Goal: Find specific page/section: Find specific page/section

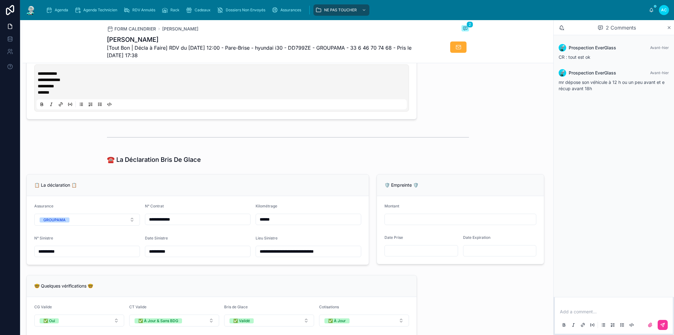
scroll to position [322, 0]
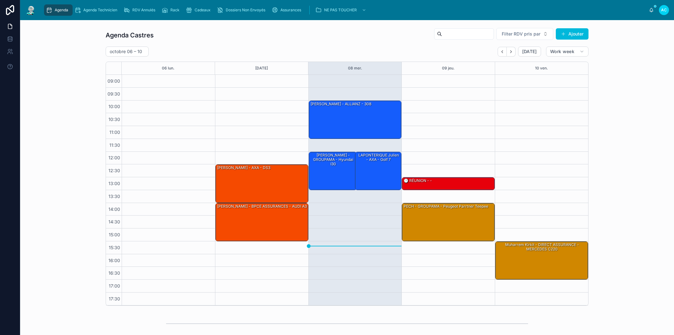
click at [508, 52] on icon "Next" at bounding box center [510, 51] width 5 height 5
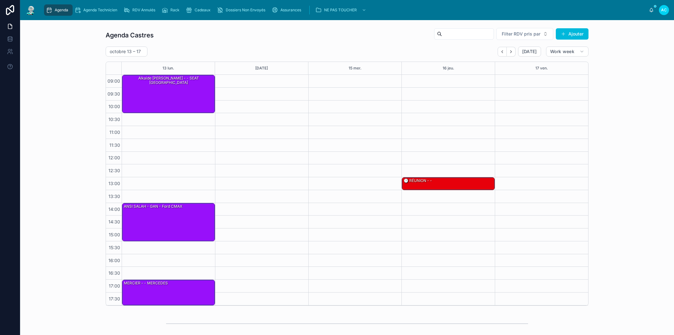
scroll to position [71, 0]
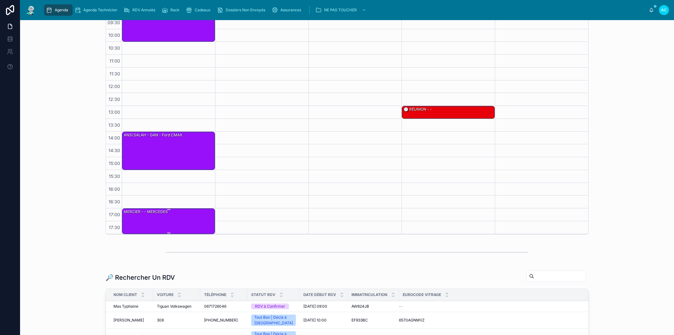
click at [181, 227] on div "MERCIER - - MERCEDES" at bounding box center [168, 221] width 91 height 25
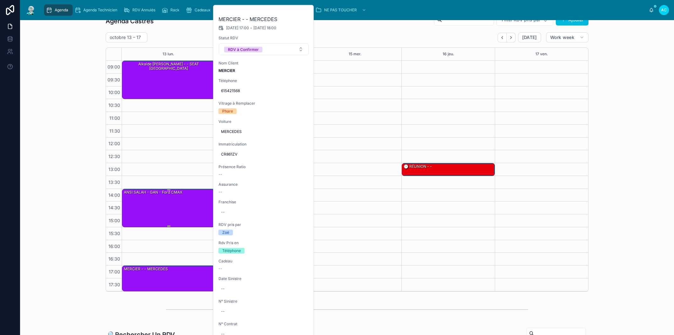
scroll to position [0, 0]
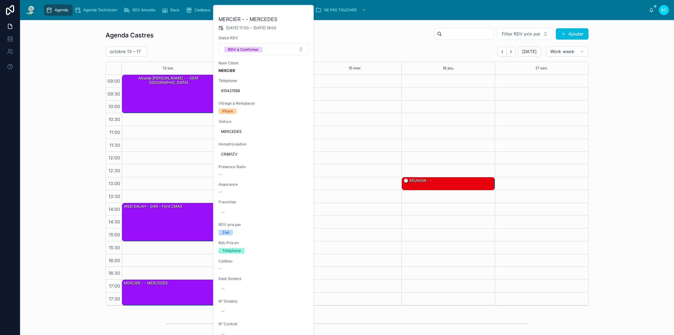
click at [0, 0] on button at bounding box center [0, 0] width 0 height 0
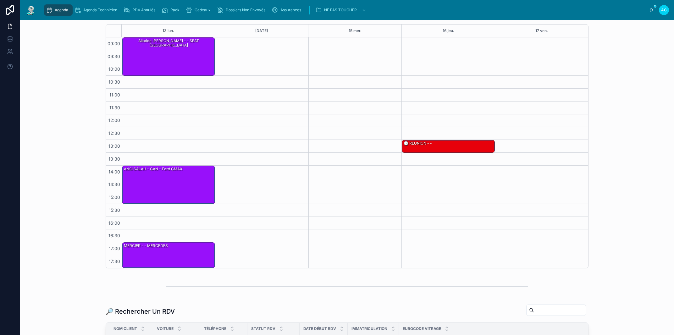
scroll to position [36, 0]
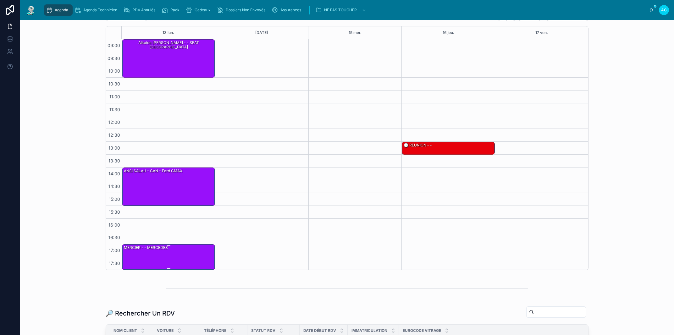
click at [184, 257] on div "MERCIER - - MERCEDES" at bounding box center [168, 256] width 91 height 25
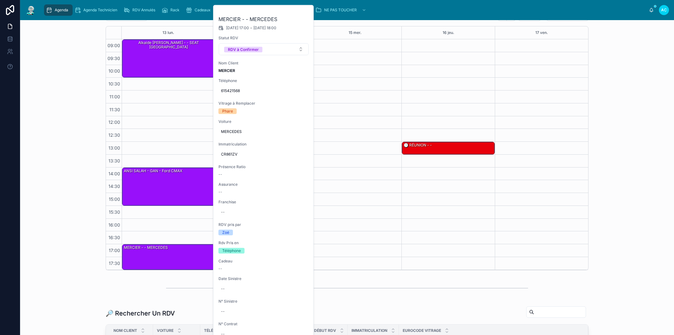
click at [0, 0] on icon at bounding box center [0, 0] width 0 height 0
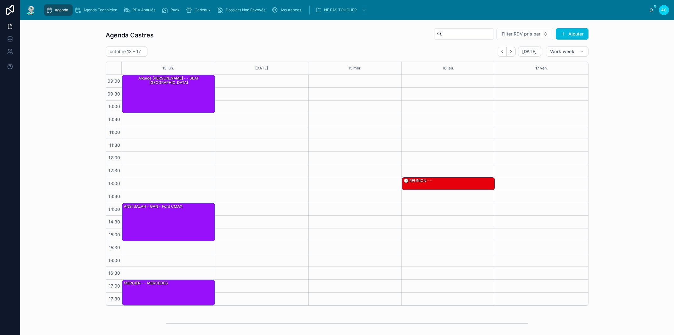
click at [503, 51] on button "Back" at bounding box center [501, 52] width 9 height 10
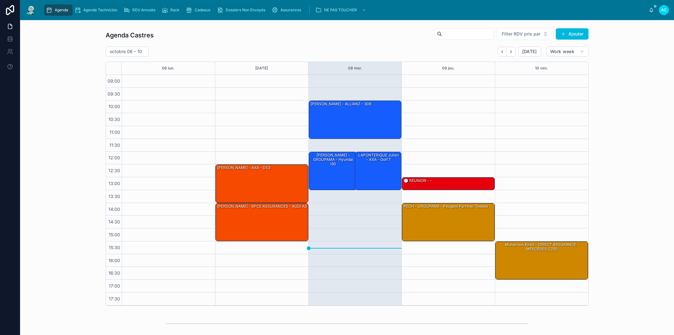
click at [508, 51] on icon "Next" at bounding box center [510, 51] width 5 height 5
click at [512, 54] on button "Next" at bounding box center [511, 52] width 9 height 10
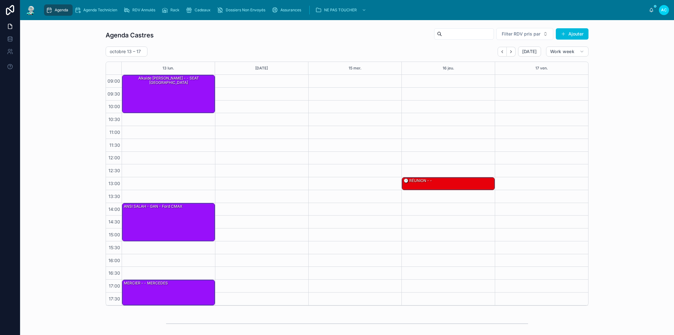
click at [502, 54] on button "Back" at bounding box center [501, 52] width 9 height 10
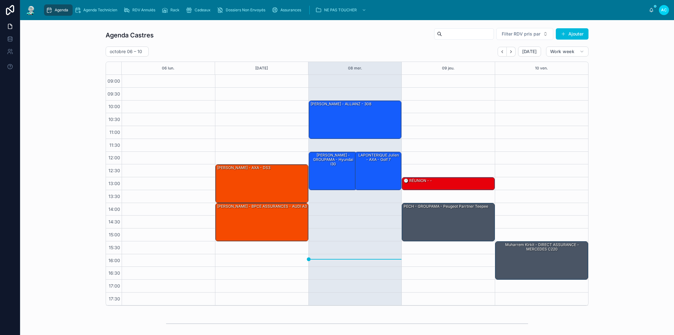
click at [468, 133] on div "13:00 – 13:30 🕒 RÉUNION - - 14:00 – 15:30 PECH - GROUPAMA - peugeot parrtner te…" at bounding box center [447, 190] width 93 height 231
click at [508, 52] on icon "Next" at bounding box center [510, 51] width 5 height 5
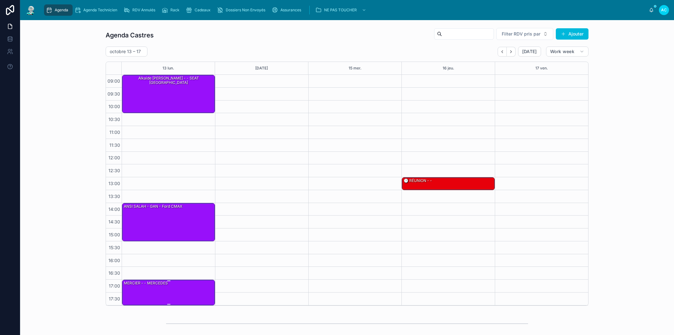
click at [162, 298] on div "MERCIER - - MERCEDES" at bounding box center [168, 292] width 91 height 25
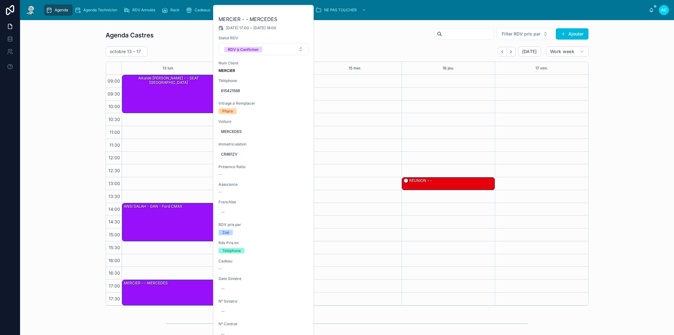
drag, startPoint x: 414, startPoint y: 255, endPoint x: 419, endPoint y: 254, distance: 4.8
click at [415, 255] on div "13:00 – 13:30 🕒 RÉUNION - -" at bounding box center [447, 190] width 93 height 231
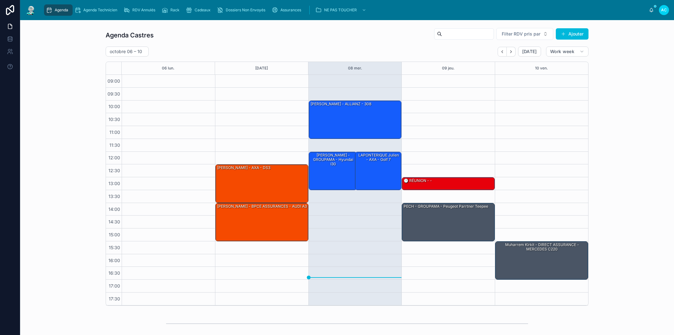
click at [497, 208] on div "15:30 – 17:00 muharrem kirkit - DIRECT ASSURANCE - MERCEDES C220" at bounding box center [541, 190] width 93 height 231
click at [340, 179] on div "[PERSON_NAME] - GROUPAMA - hyundai i30" at bounding box center [333, 170] width 47 height 37
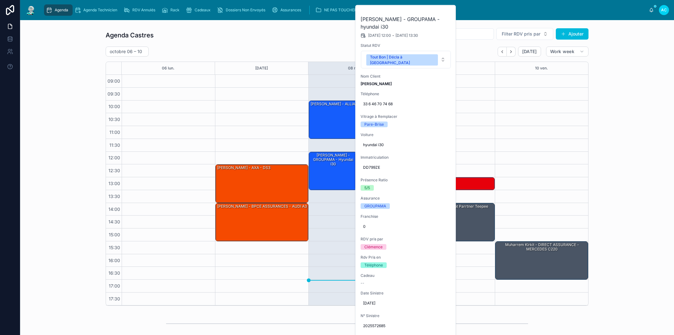
click at [0, 0] on button at bounding box center [0, 0] width 0 height 0
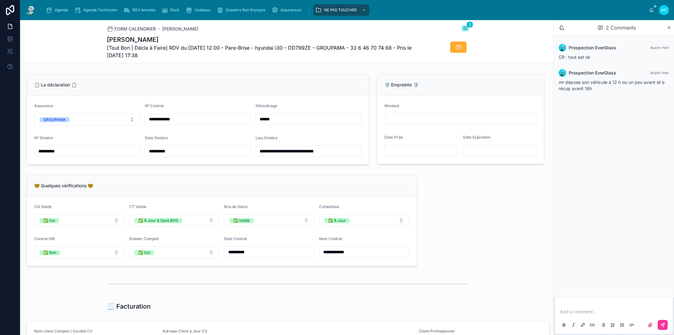
scroll to position [429, 0]
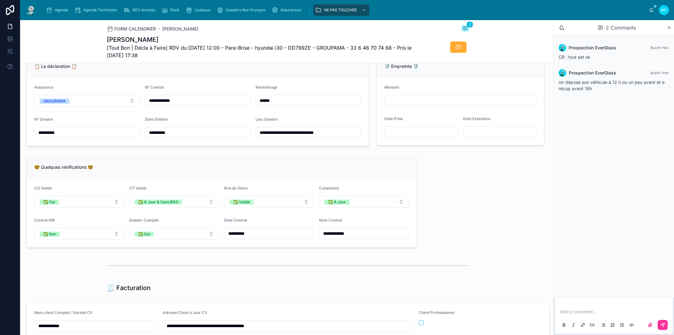
click at [199, 13] on div "Cadeaux" at bounding box center [199, 10] width 27 height 10
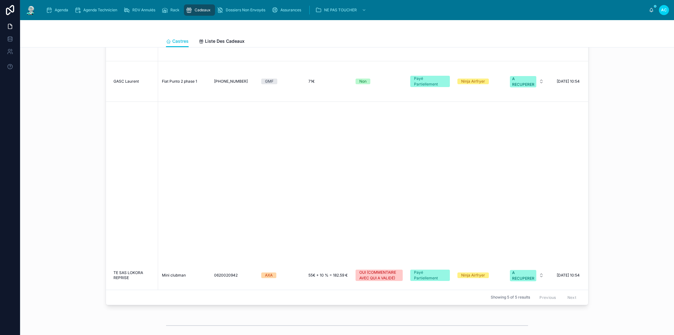
scroll to position [215, 0]
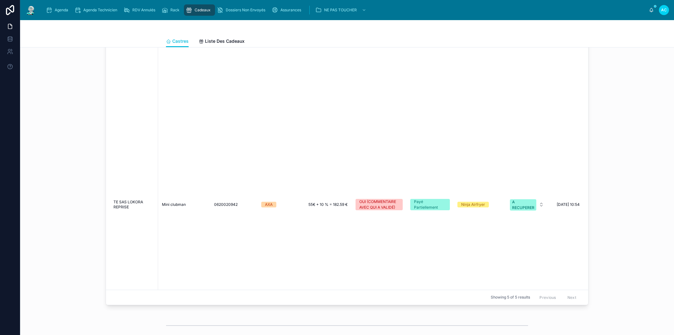
click at [208, 41] on span "Liste Des Cadeaux" at bounding box center [225, 41] width 40 height 6
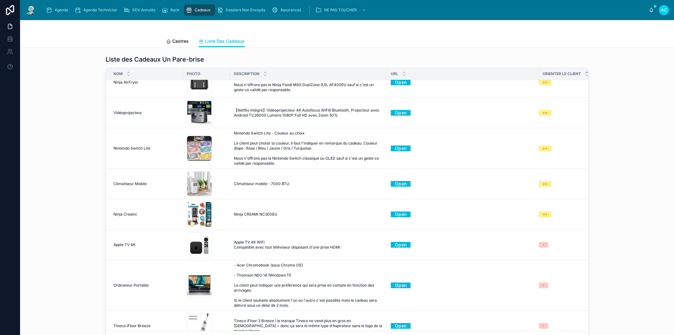
scroll to position [231, 0]
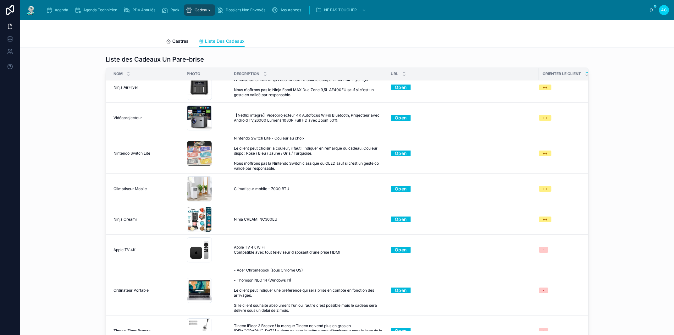
click at [66, 11] on span "Agenda" at bounding box center [62, 10] width 14 height 5
